Goal: Task Accomplishment & Management: Use online tool/utility

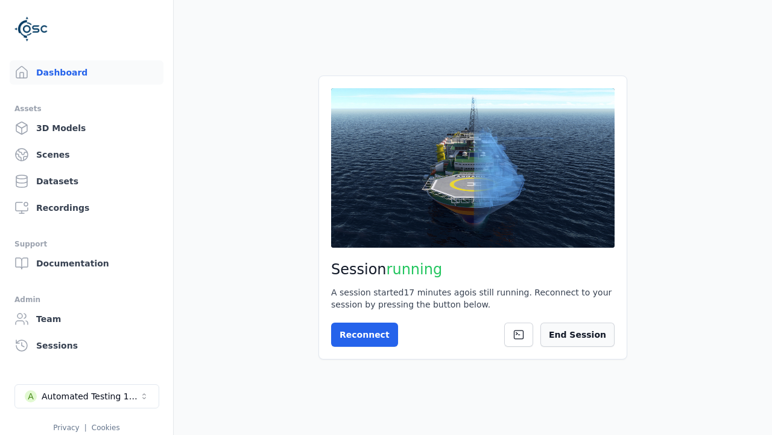
click at [606, 340] on button "End Session" at bounding box center [578, 334] width 74 height 24
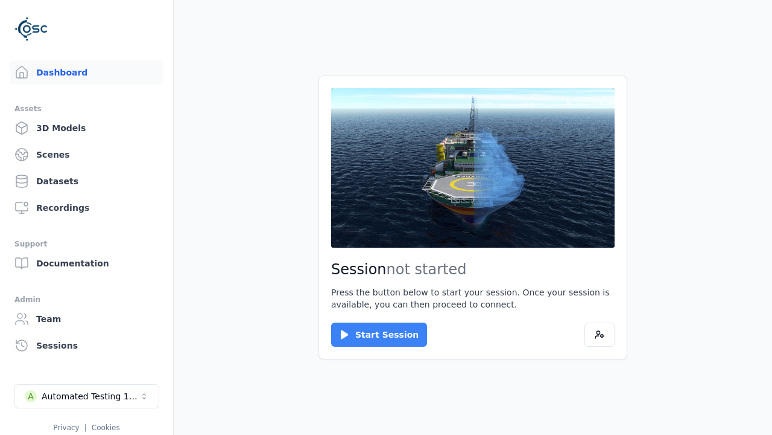
click at [372, 334] on button "Start Session" at bounding box center [379, 334] width 96 height 24
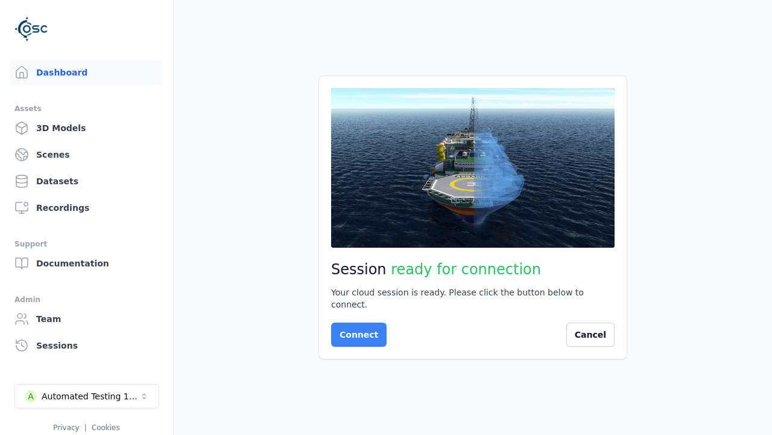
click at [355, 328] on button "Connect" at bounding box center [359, 334] width 56 height 24
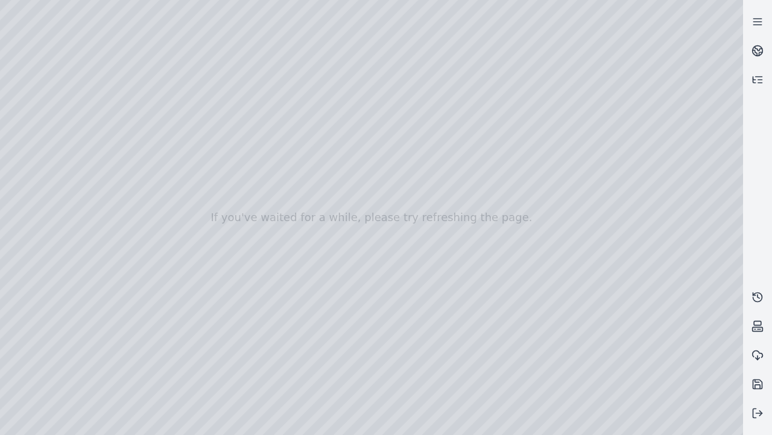
click at [27, 110] on div at bounding box center [371, 217] width 743 height 435
click at [26, 125] on div at bounding box center [371, 217] width 743 height 435
click at [201, 28] on div at bounding box center [371, 217] width 743 height 435
drag, startPoint x: 215, startPoint y: 153, endPoint x: 400, endPoint y: 298, distance: 235.2
click at [400, 298] on div at bounding box center [371, 217] width 743 height 435
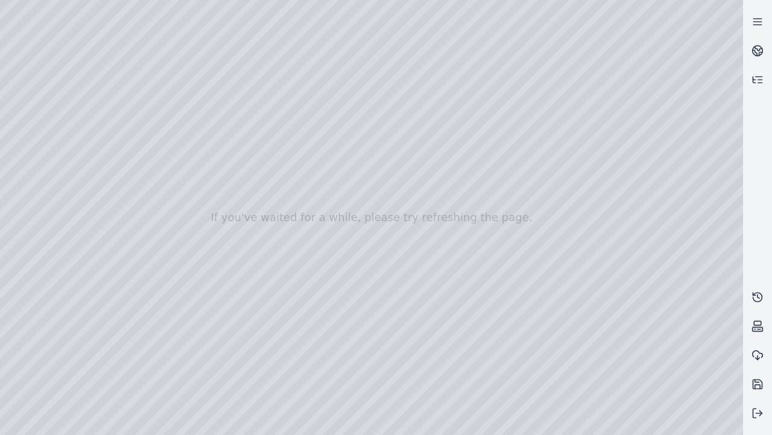
click at [477, 424] on div at bounding box center [371, 217] width 743 height 435
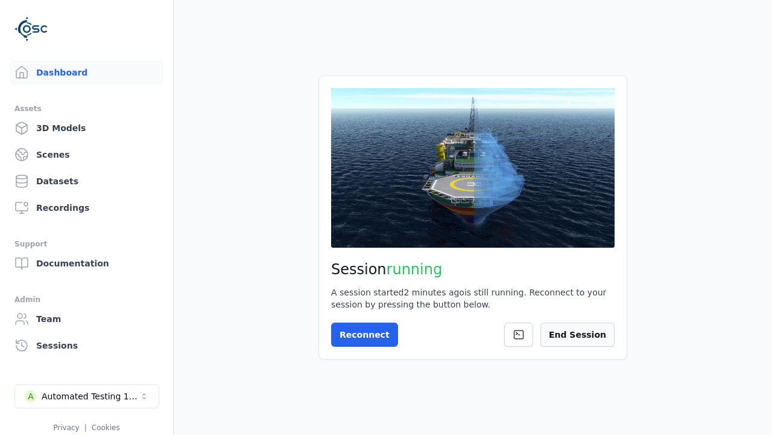
click at [584, 334] on button "End Session" at bounding box center [578, 334] width 74 height 24
